Goal: Navigation & Orientation: Find specific page/section

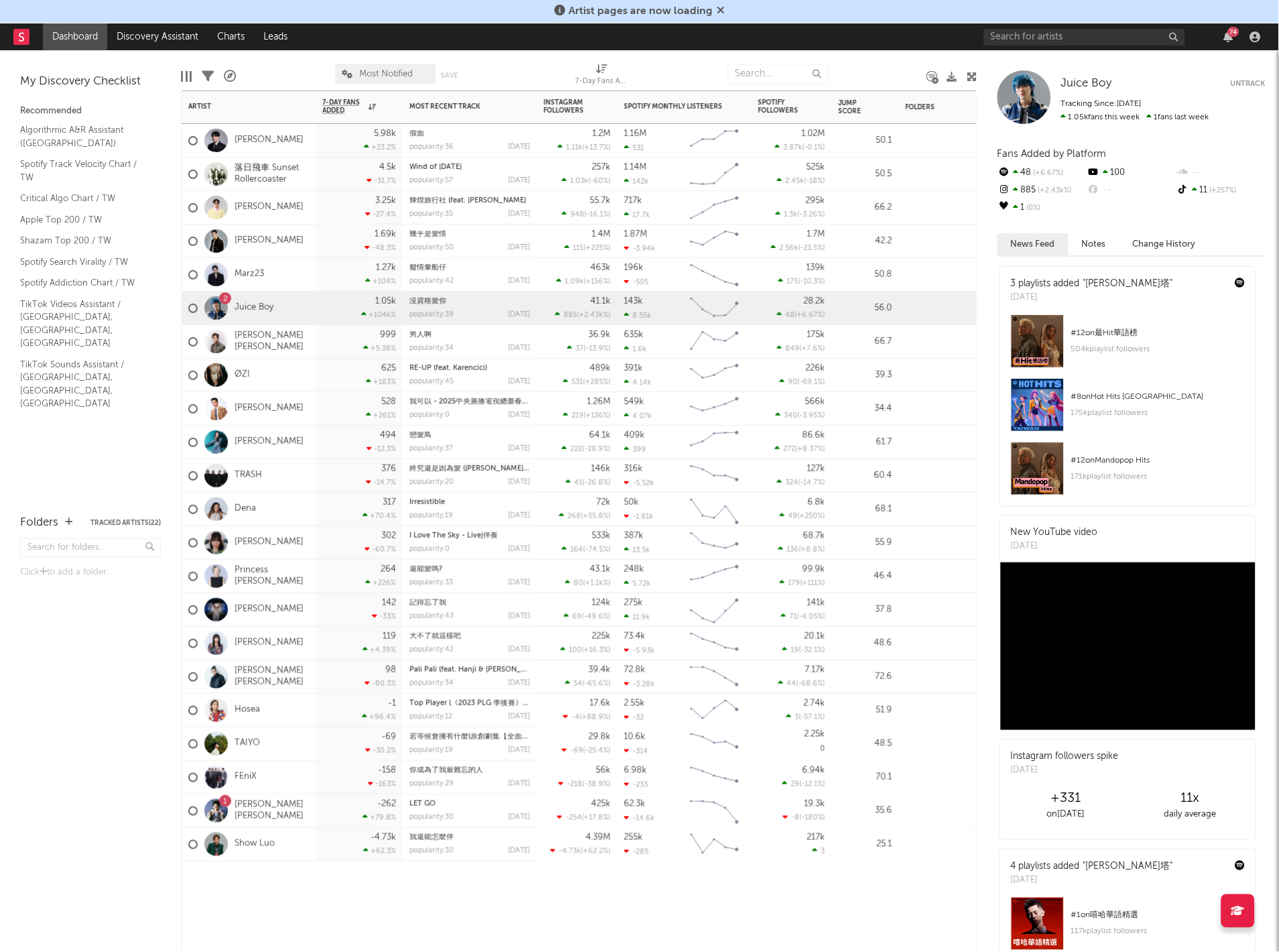
click at [319, 340] on div "999 +5.38 %" at bounding box center [359, 342] width 87 height 33
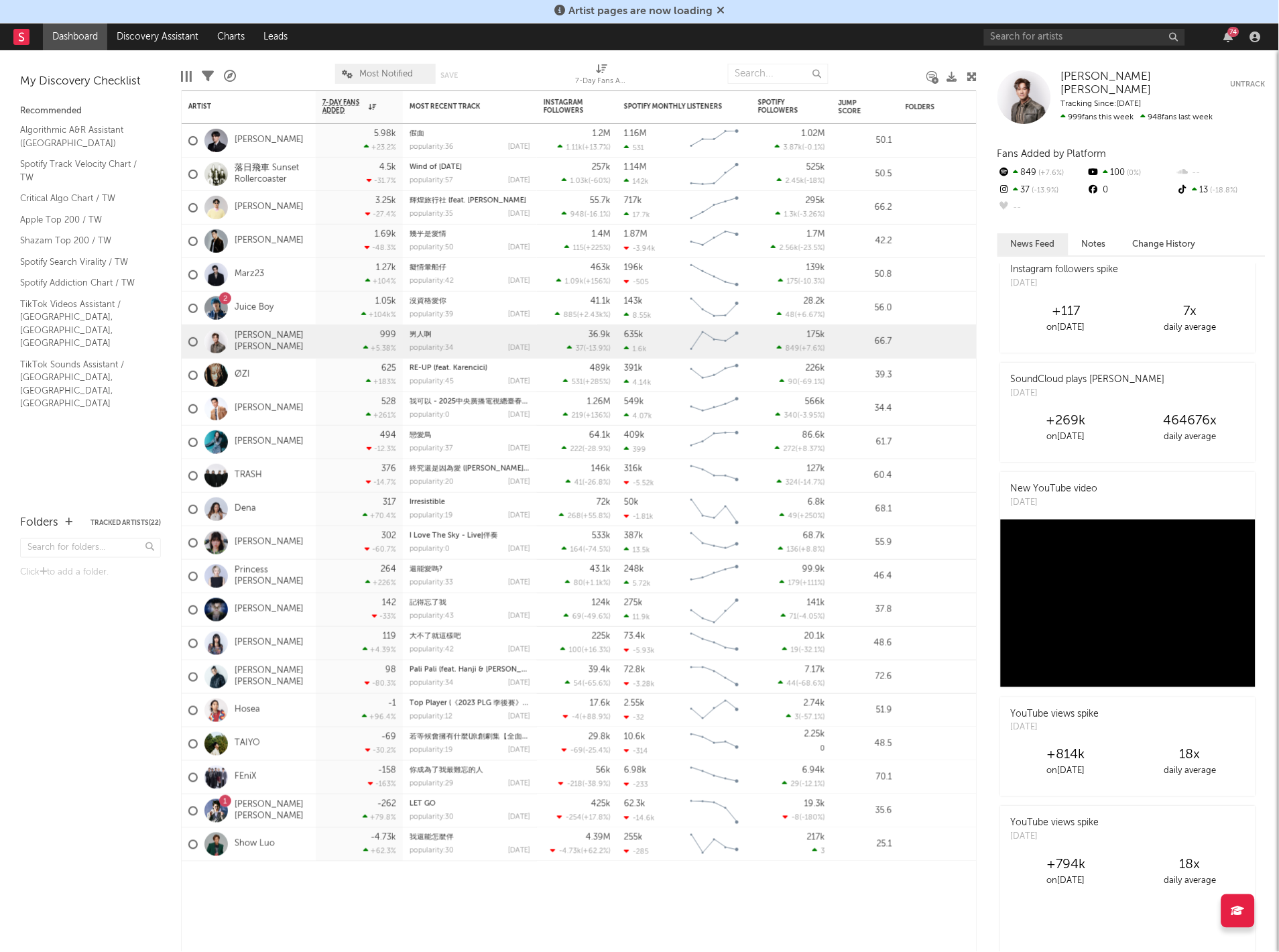
scroll to position [4161, 0]
